Goal: Task Accomplishment & Management: Complete application form

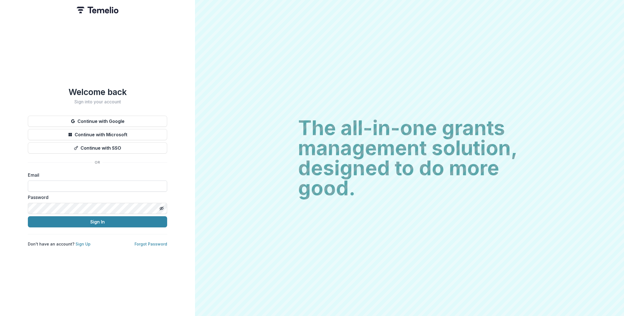
click at [119, 187] on input at bounding box center [97, 185] width 139 height 11
type input "**********"
click at [138, 219] on button "Sign In" at bounding box center [97, 221] width 139 height 11
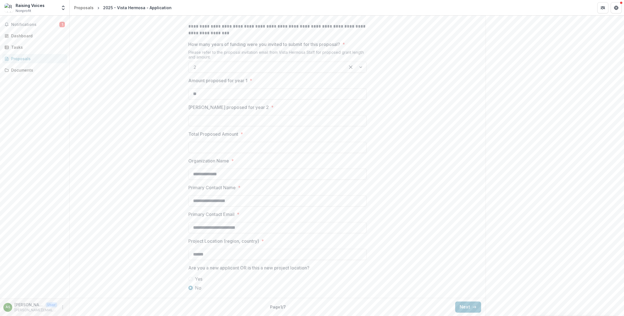
scroll to position [346, 0]
click at [468, 306] on button "Next" at bounding box center [468, 306] width 26 height 11
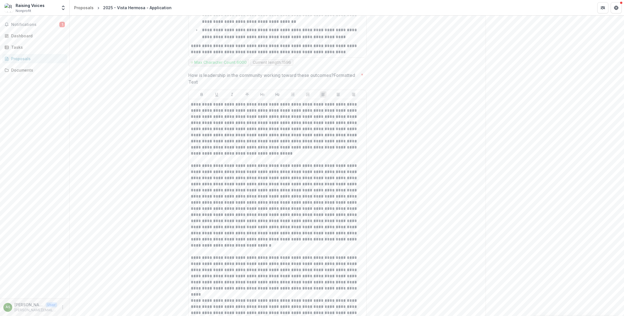
scroll to position [1357, 0]
drag, startPoint x: 199, startPoint y: 91, endPoint x: 187, endPoint y: 84, distance: 14.7
drag, startPoint x: 188, startPoint y: 86, endPoint x: 334, endPoint y: 83, distance: 145.7
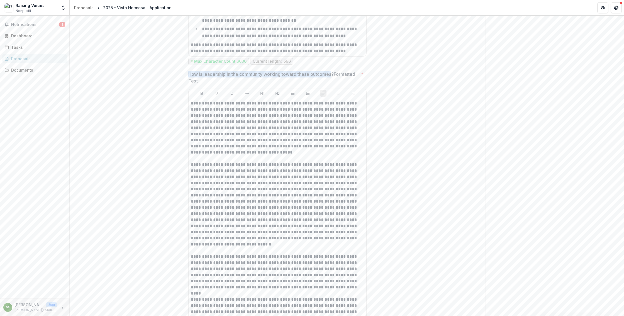
click at [334, 83] on p "How is leadership in the community working toward these outcomes?Formatted Text" at bounding box center [273, 77] width 170 height 13
